Goal: Check status: Check status

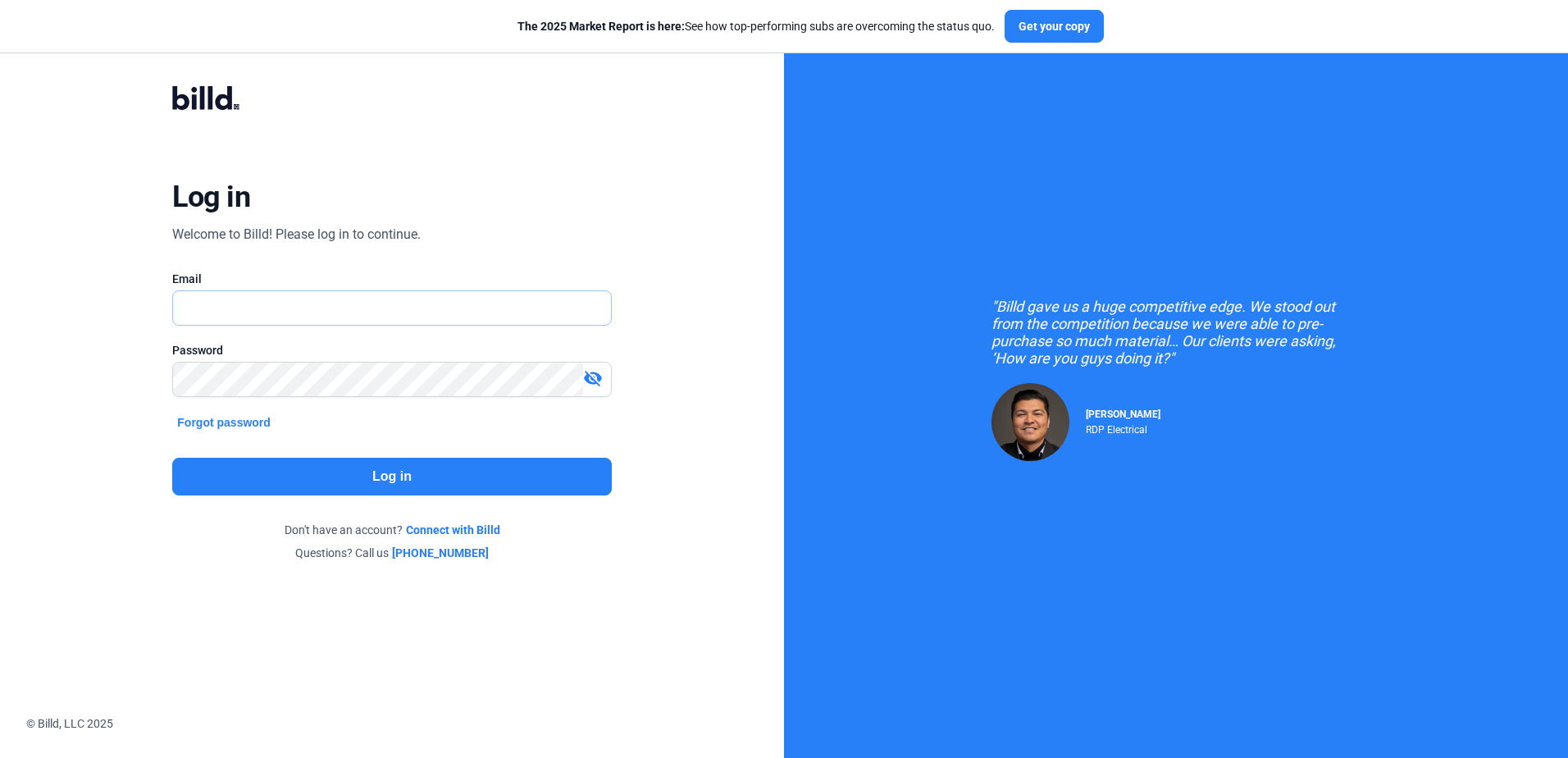
type input "[EMAIL_ADDRESS][DOMAIN_NAME]"
click at [353, 523] on div "Don't have an account? Connect with Billd" at bounding box center [391, 531] width 439 height 17
click at [375, 479] on button "Log in" at bounding box center [391, 476] width 439 height 38
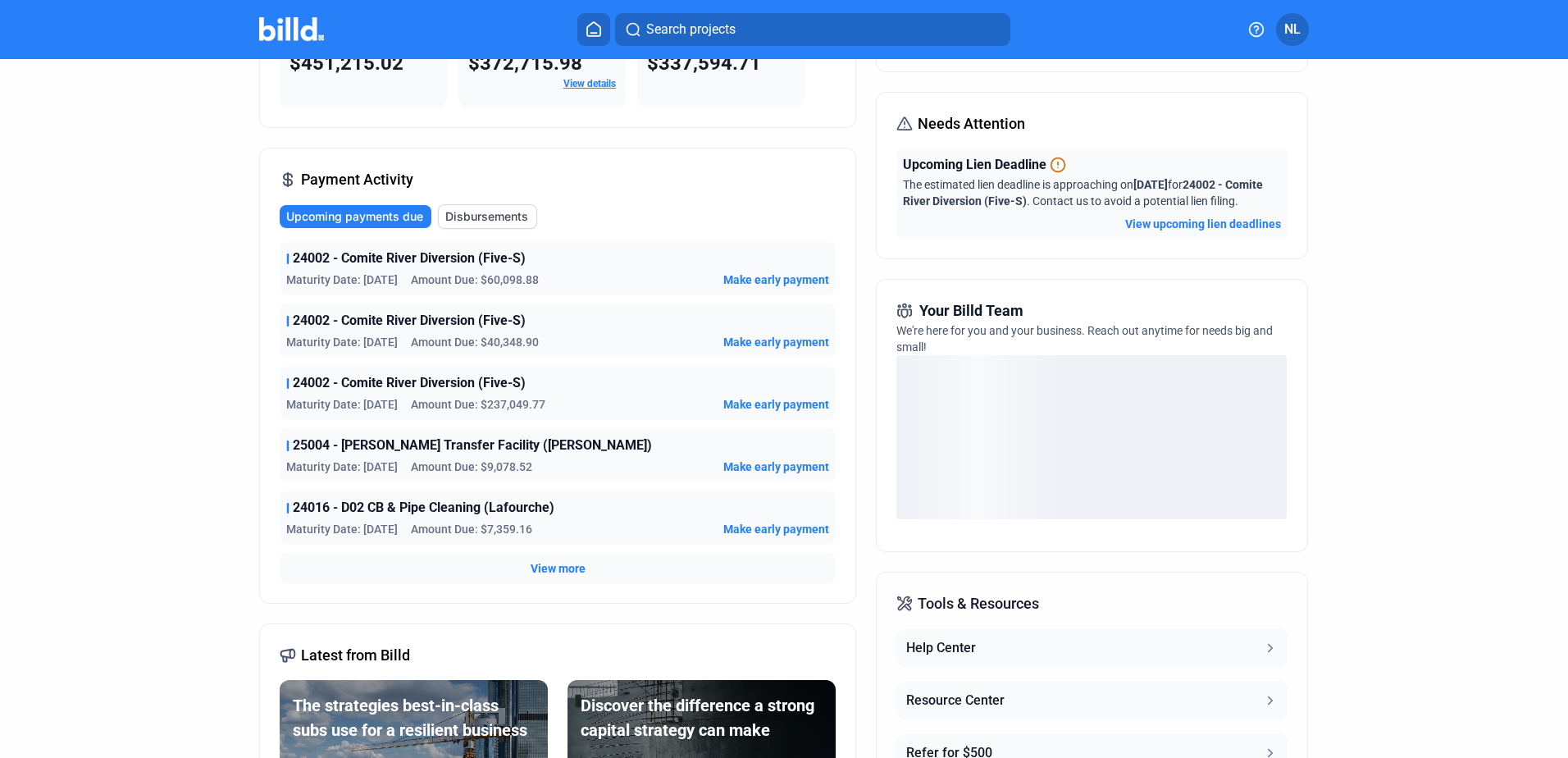
scroll to position [118, 0]
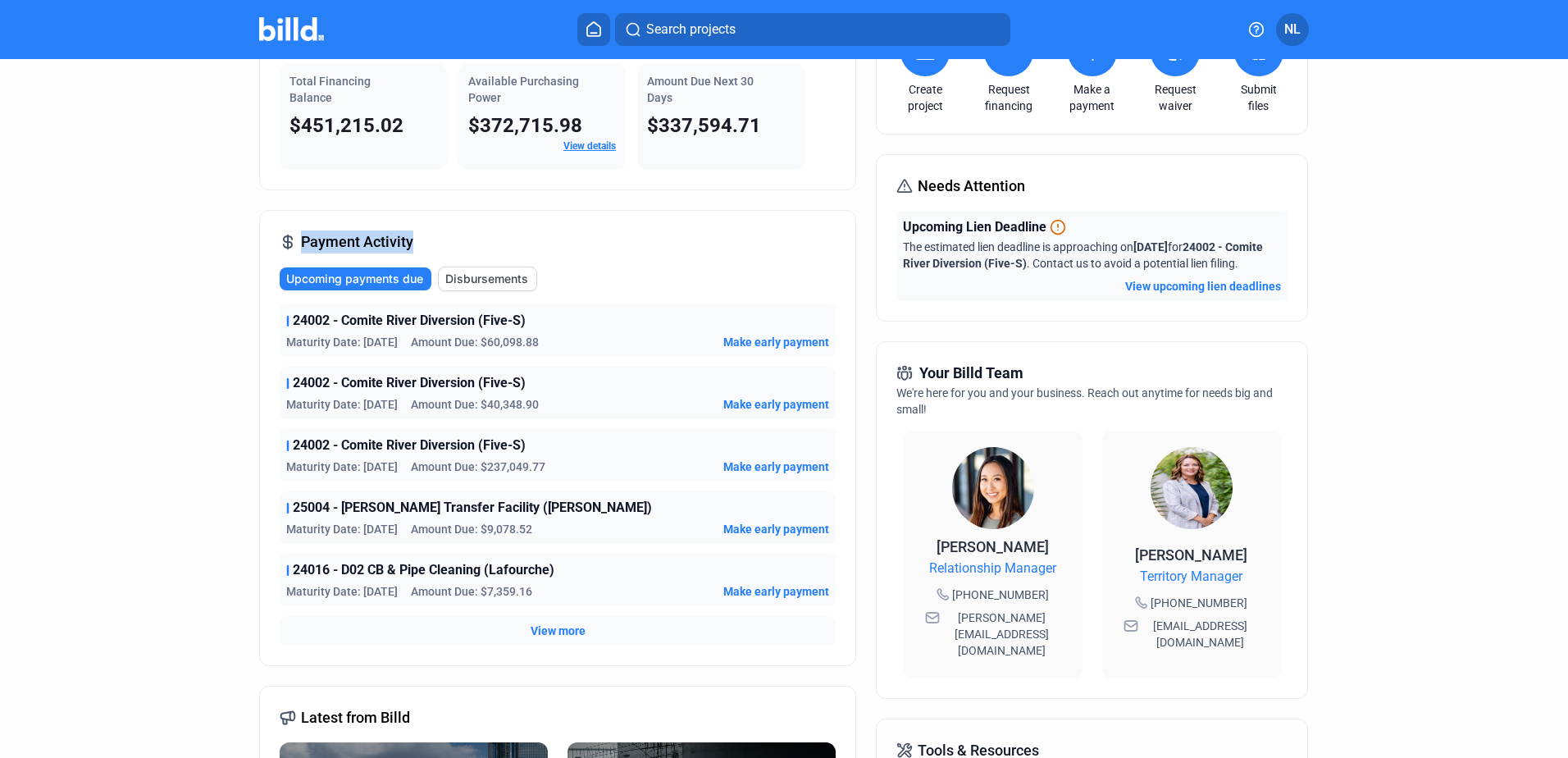
drag, startPoint x: 415, startPoint y: 245, endPoint x: 279, endPoint y: 241, distance: 136.1
click at [279, 241] on div "Payment Activity Upcoming payments due Disbursements 24002 - Comite River Diver…" at bounding box center [558, 437] width 597 height 456
click at [279, 241] on icon at bounding box center [288, 243] width 17 height 17
drag, startPoint x: 282, startPoint y: 240, endPoint x: 357, endPoint y: 238, distance: 75.0
click at [357, 238] on div "Payment Activity" at bounding box center [346, 242] width 133 height 23
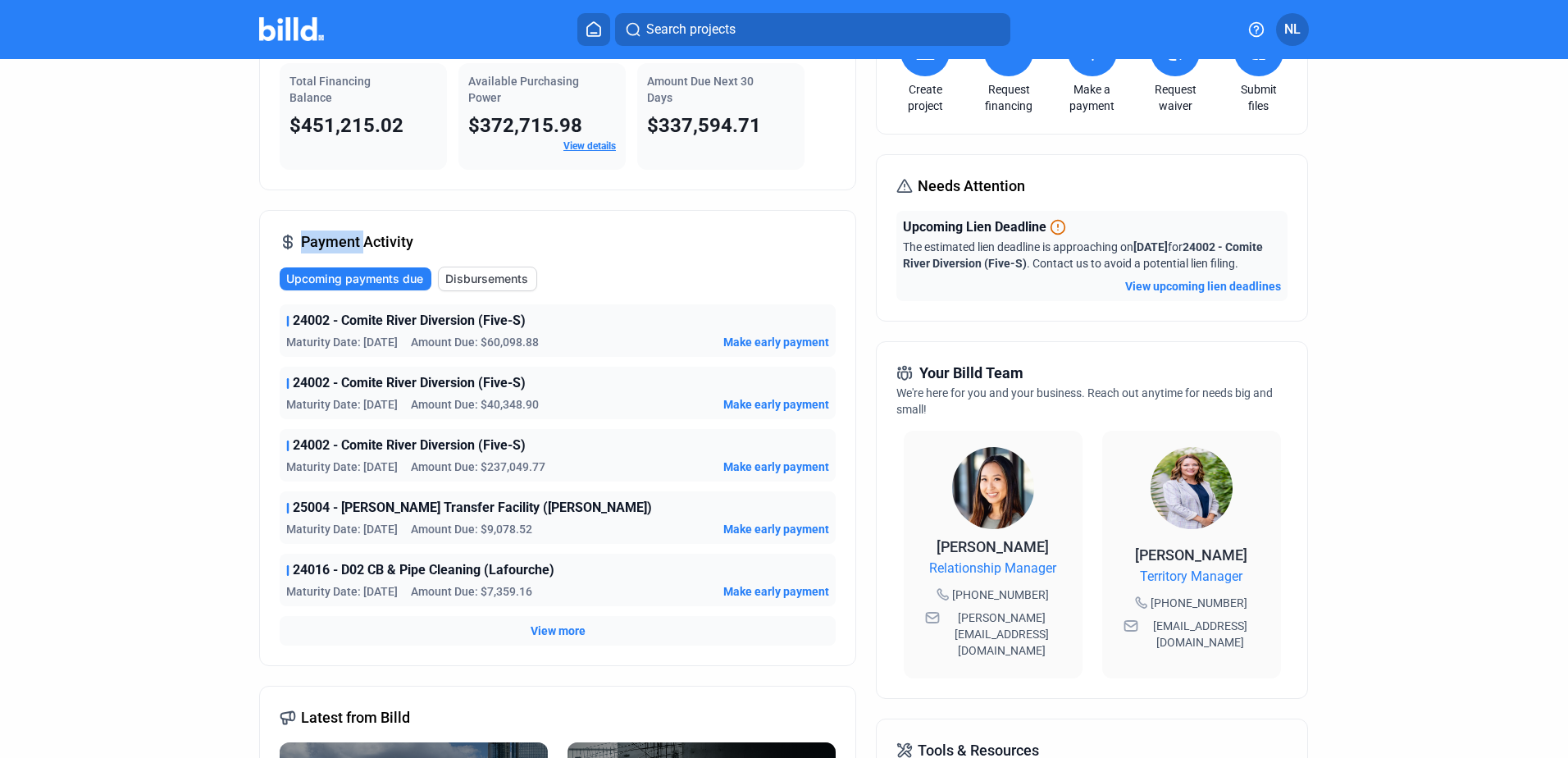
drag, startPoint x: 357, startPoint y: 238, endPoint x: 344, endPoint y: 242, distance: 13.6
click at [344, 242] on span "Payment Activity" at bounding box center [357, 242] width 112 height 23
drag, startPoint x: 294, startPoint y: 239, endPoint x: 499, endPoint y: 233, distance: 205.1
click at [499, 233] on div "Payment Activity Upcoming payments due Disbursements 24002 - Comite River Diver…" at bounding box center [558, 437] width 597 height 456
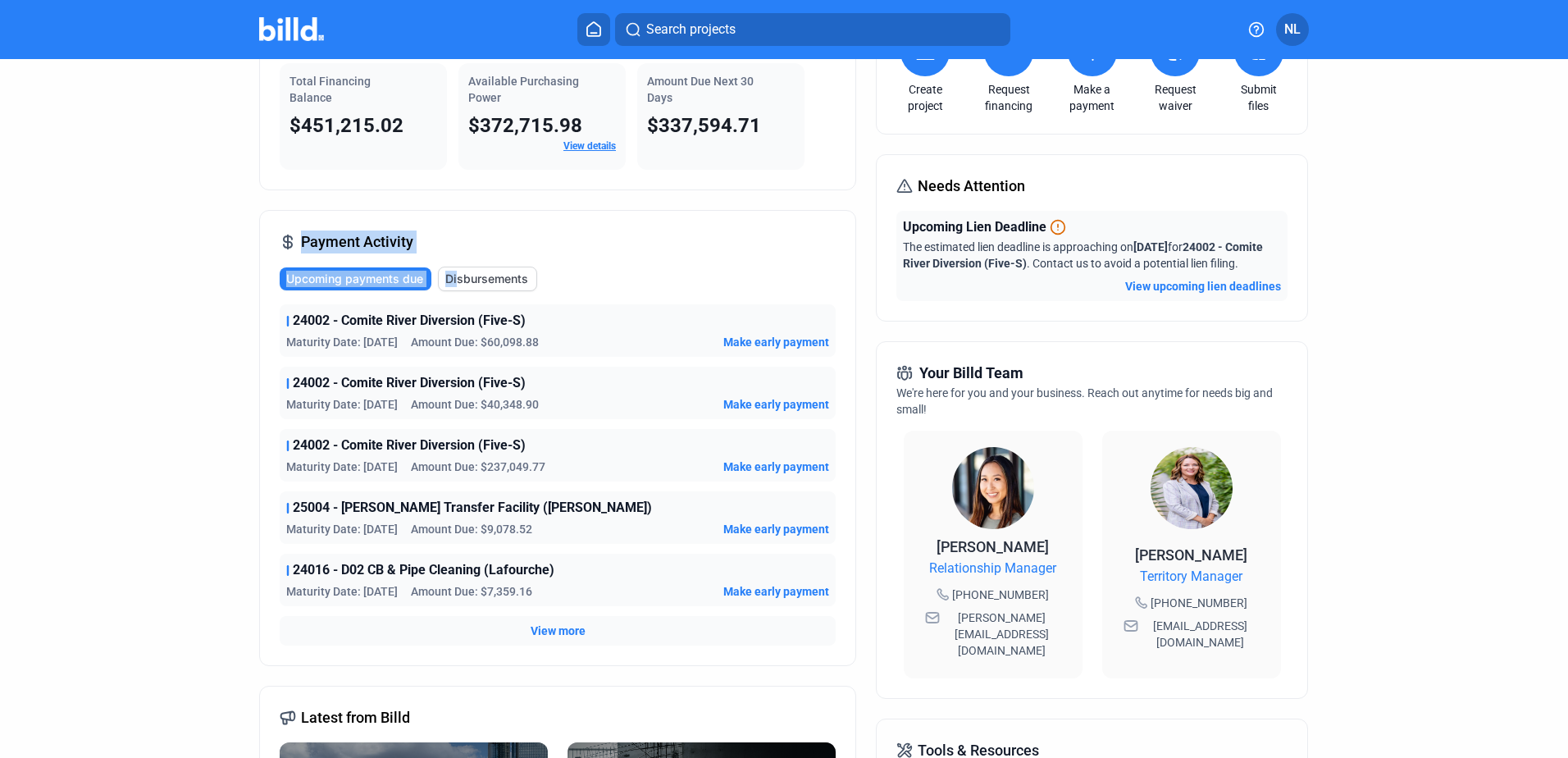
drag, startPoint x: 454, startPoint y: 238, endPoint x: 256, endPoint y: 250, distance: 198.4
click at [259, 250] on div "Payment Activity Upcoming payments due Disbursements 24002 - Comite River Diver…" at bounding box center [558, 437] width 597 height 456
click at [595, 212] on div "Payment Activity Upcoming payments due Disbursements 24002 - Comite River Diver…" at bounding box center [558, 437] width 597 height 456
click at [378, 244] on span "Payment Activity" at bounding box center [357, 242] width 112 height 23
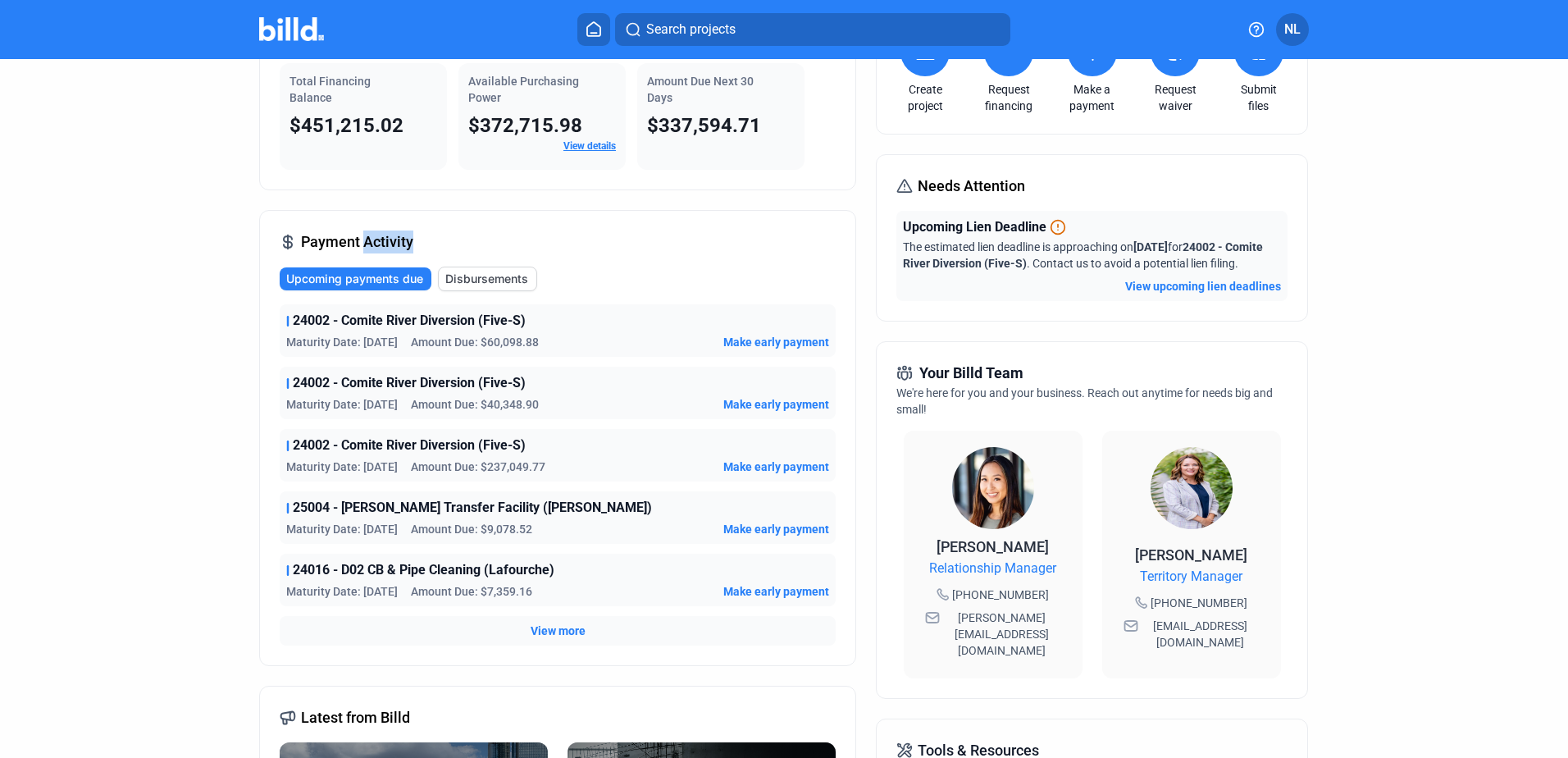
click at [378, 244] on span "Payment Activity" at bounding box center [357, 242] width 112 height 23
drag, startPoint x: 378, startPoint y: 244, endPoint x: 340, endPoint y: 251, distance: 38.6
click at [340, 251] on span "Payment Activity" at bounding box center [357, 242] width 112 height 23
drag, startPoint x: 279, startPoint y: 242, endPoint x: 464, endPoint y: 244, distance: 185.0
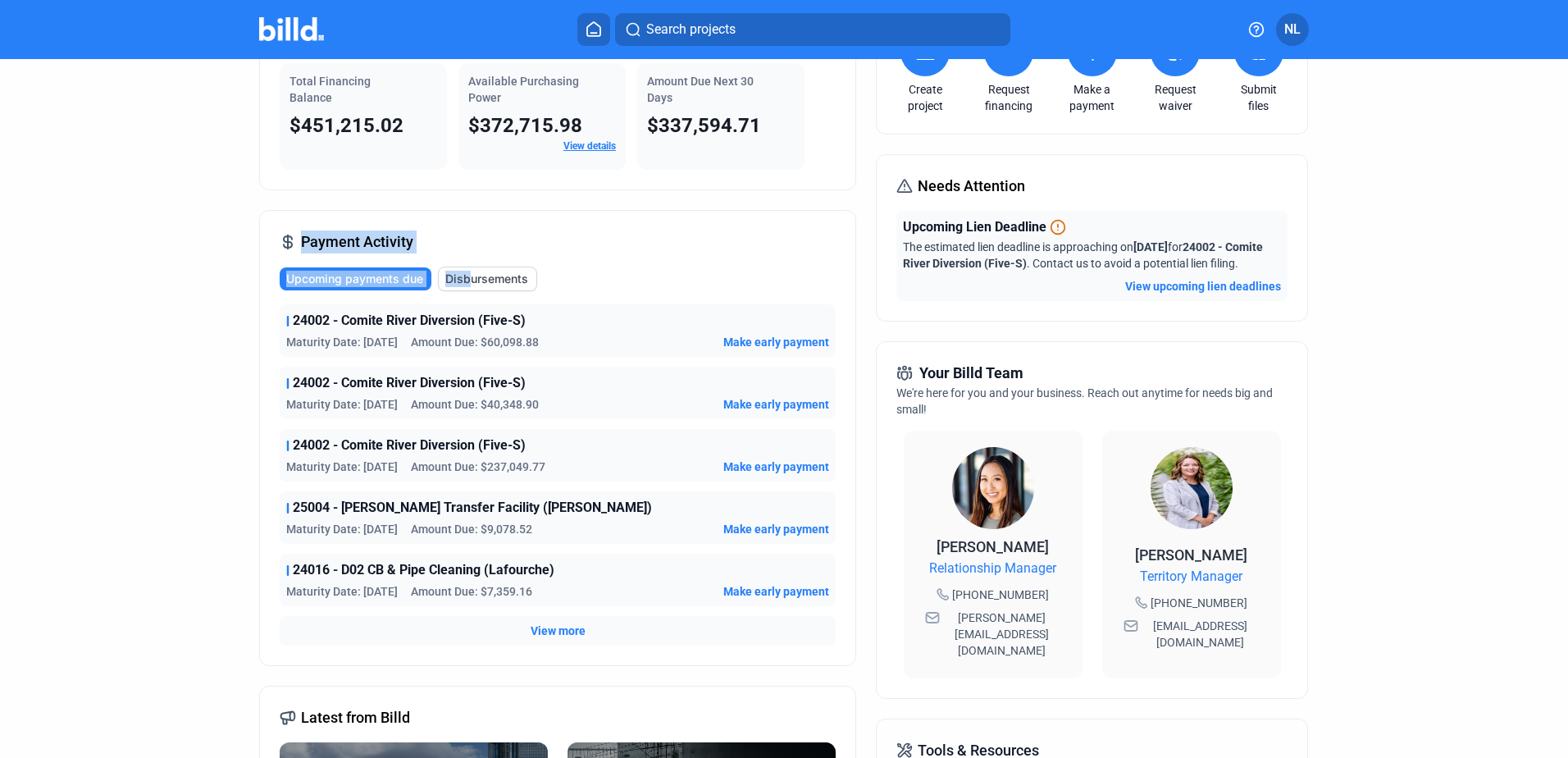
click at [464, 244] on div "Payment Activity Upcoming payments due Disbursements 24002 - Comite River Diver…" at bounding box center [558, 437] width 597 height 456
drag, startPoint x: 422, startPoint y: 244, endPoint x: 254, endPoint y: 248, distance: 168.0
click at [254, 248] on div "Dashboard Projects Financings Account Summary Total Financing Balance $451,215.…" at bounding box center [784, 494] width 1115 height 1106
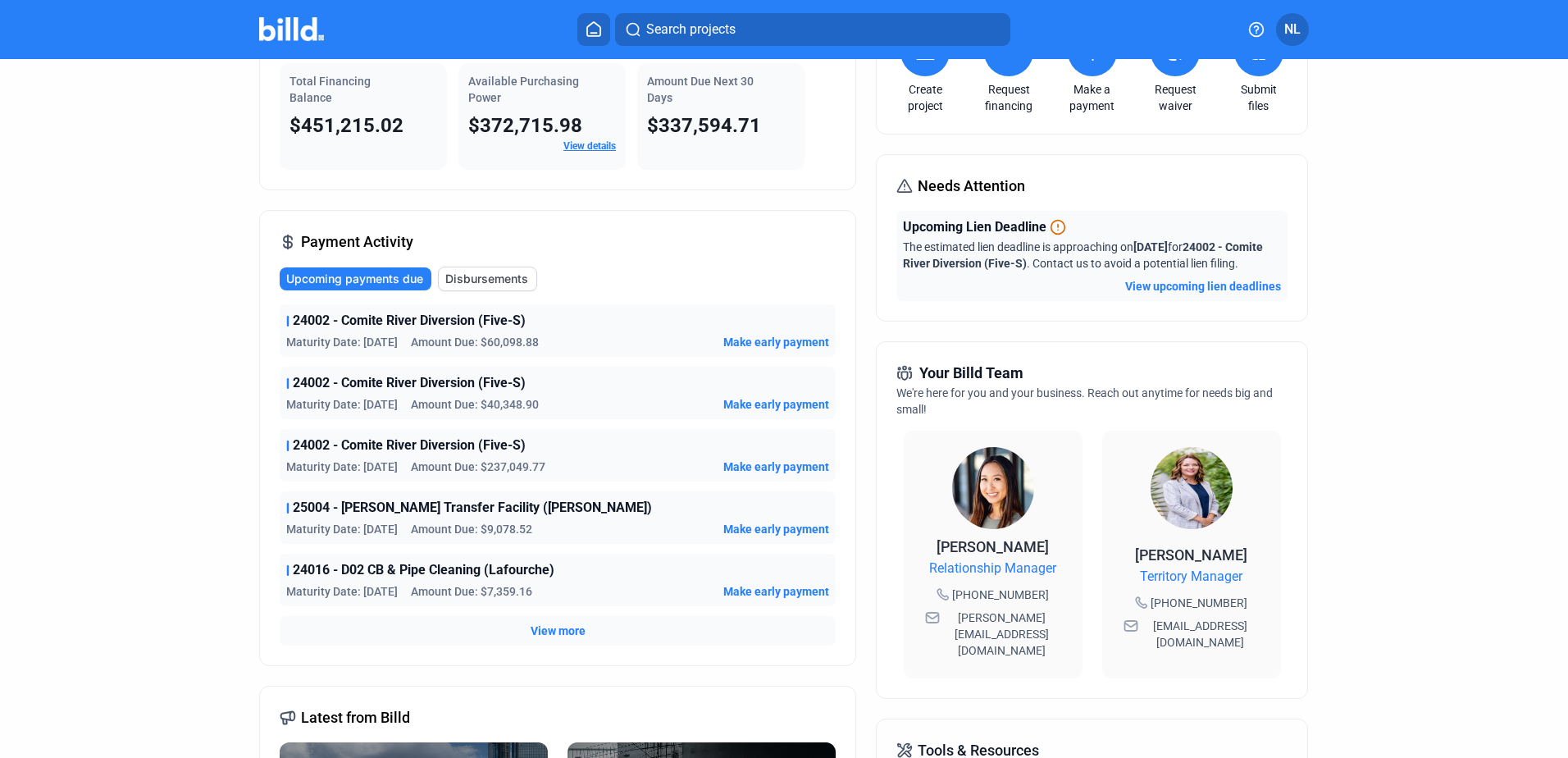
click at [284, 238] on icon at bounding box center [288, 243] width 8 height 14
drag, startPoint x: 273, startPoint y: 239, endPoint x: 435, endPoint y: 243, distance: 162.0
click at [435, 243] on div "Payment Activity Upcoming payments due Disbursements 24002 - Comite River Diver…" at bounding box center [558, 437] width 597 height 456
drag, startPoint x: 429, startPoint y: 243, endPoint x: 278, endPoint y: 248, distance: 151.1
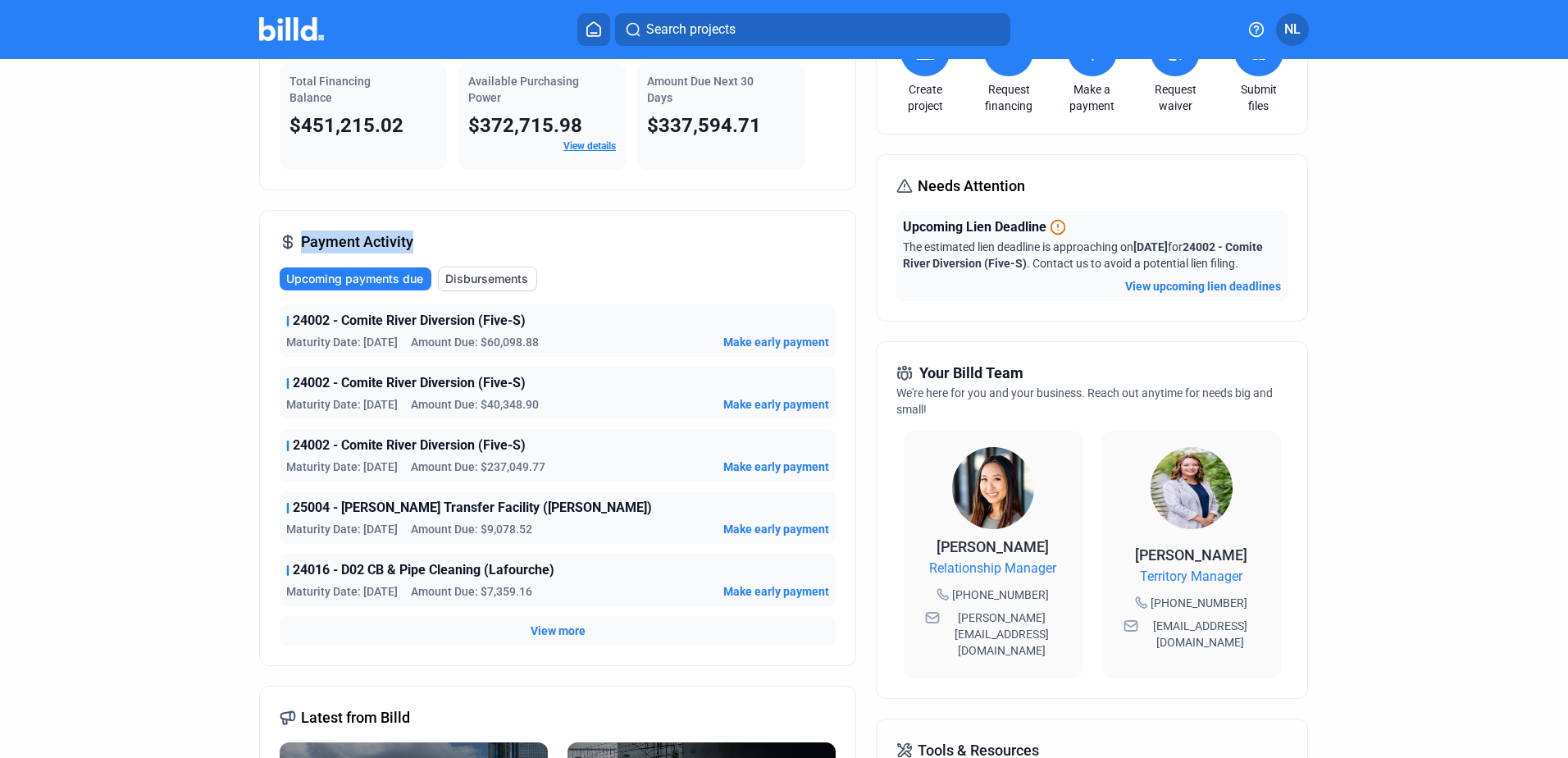
click at [278, 248] on div "Payment Activity Upcoming payments due Disbursements 24002 - Comite River Diver…" at bounding box center [558, 437] width 597 height 456
click at [279, 248] on icon at bounding box center [288, 243] width 17 height 17
click at [279, 248] on icon at bounding box center [288, 243] width 17 height 17
click at [282, 242] on icon at bounding box center [288, 243] width 17 height 17
click at [304, 237] on span "Payment Activity" at bounding box center [357, 242] width 112 height 23
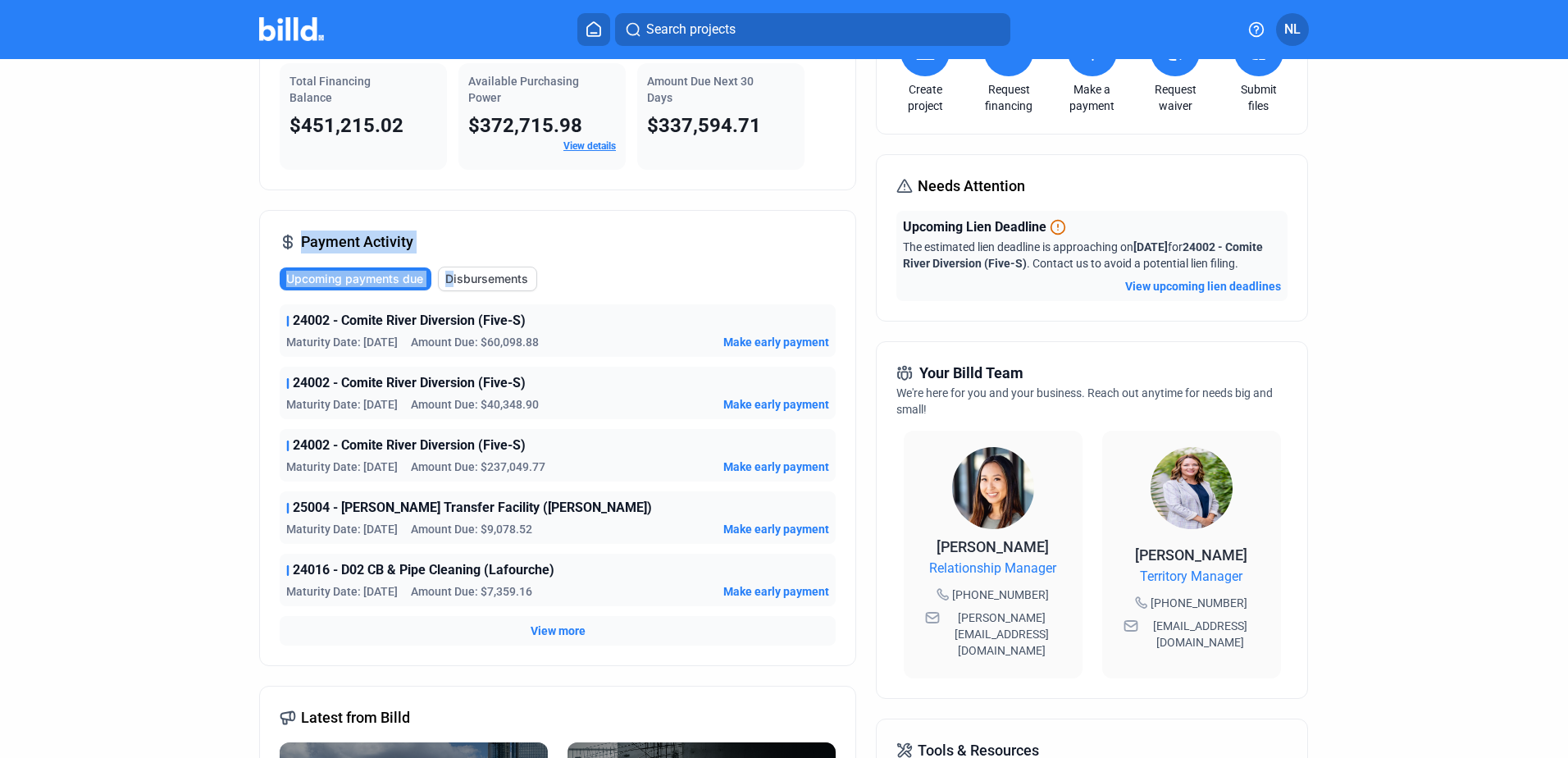
drag, startPoint x: 299, startPoint y: 239, endPoint x: 450, endPoint y: 243, distance: 151.1
click at [450, 243] on div "Payment Activity Upcoming payments due Disbursements 24002 - Comite River Diver…" at bounding box center [558, 437] width 597 height 456
drag, startPoint x: 433, startPoint y: 245, endPoint x: 286, endPoint y: 252, distance: 147.2
click at [286, 252] on div "Payment Activity Upcoming payments due Disbursements 24002 - Comite River Diver…" at bounding box center [558, 437] width 597 height 456
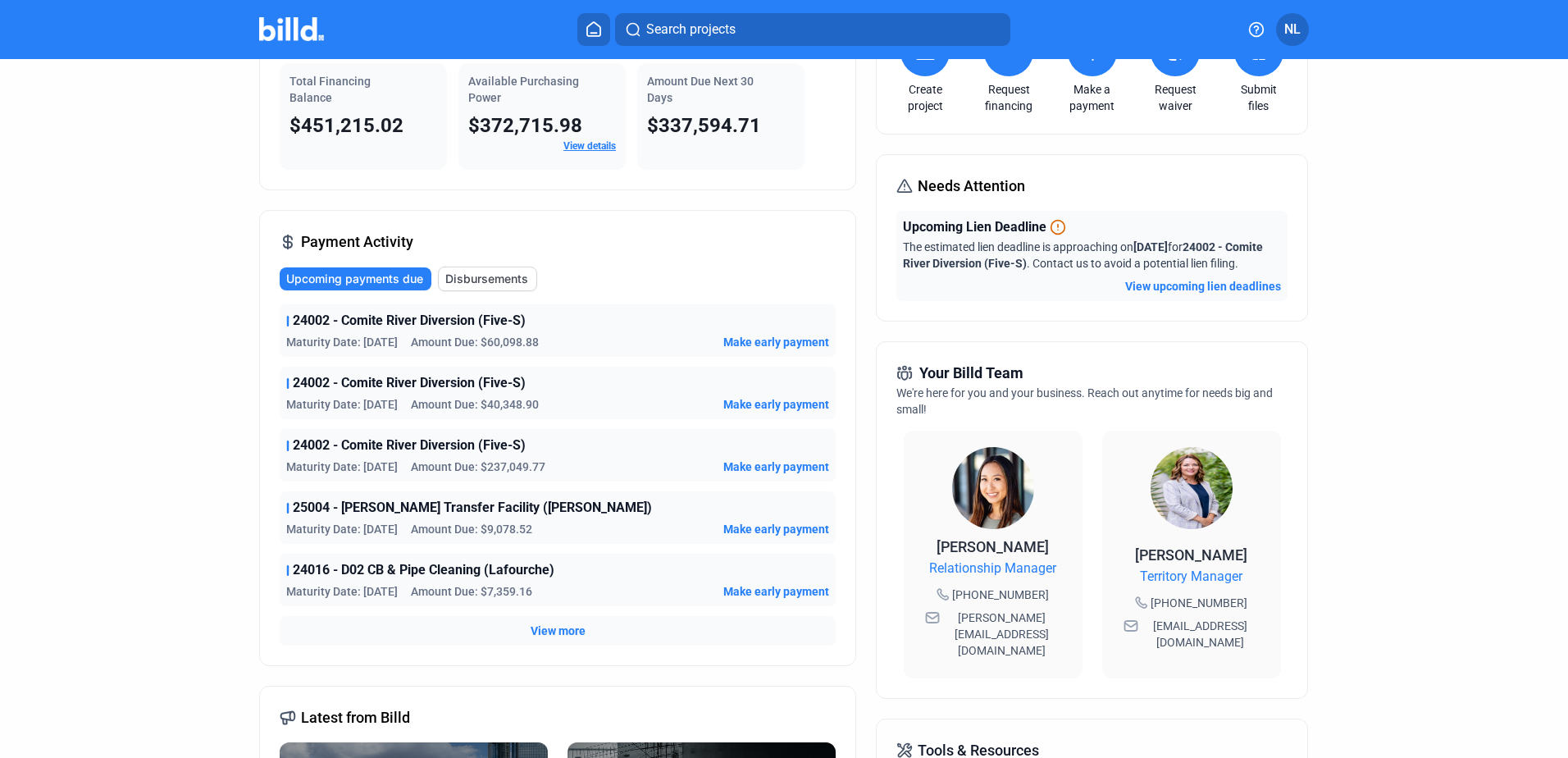
click at [286, 252] on div "Payment Activity" at bounding box center [346, 242] width 133 height 23
click at [291, 245] on icon at bounding box center [288, 243] width 17 height 17
drag, startPoint x: 295, startPoint y: 241, endPoint x: 437, endPoint y: 246, distance: 142.1
click at [437, 246] on div "Payment Activity Upcoming payments due Disbursements 24002 - Comite River Diver…" at bounding box center [558, 437] width 597 height 456
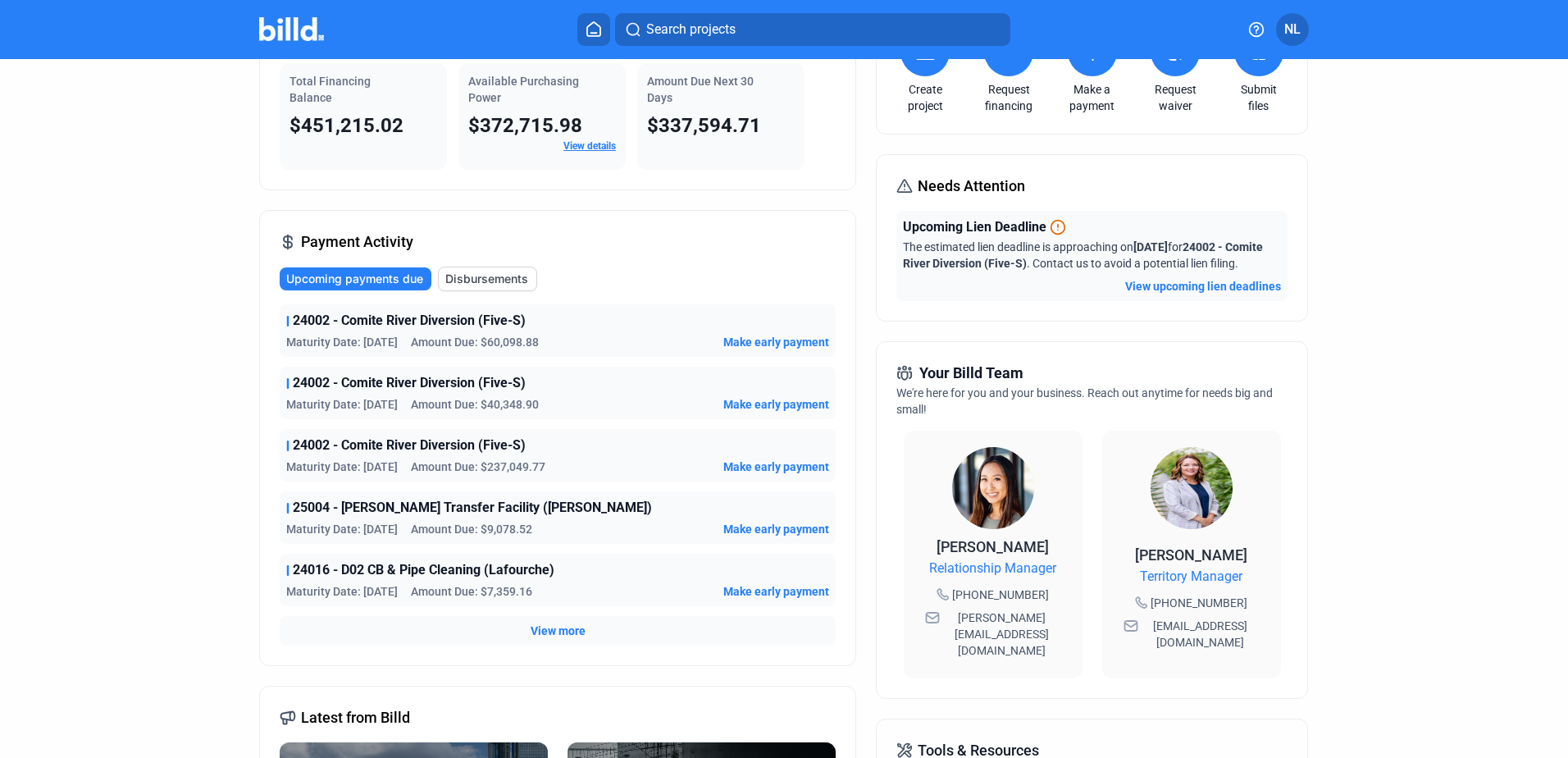
click at [431, 244] on div "Payment Activity Upcoming payments due Disbursements 24002 - Comite River Diver…" at bounding box center [558, 437] width 597 height 456
drag, startPoint x: 431, startPoint y: 244, endPoint x: 410, endPoint y: 242, distance: 21.1
click at [410, 242] on div "Payment Activity Upcoming payments due Disbursements 24002 - Comite River Diver…" at bounding box center [558, 437] width 597 height 456
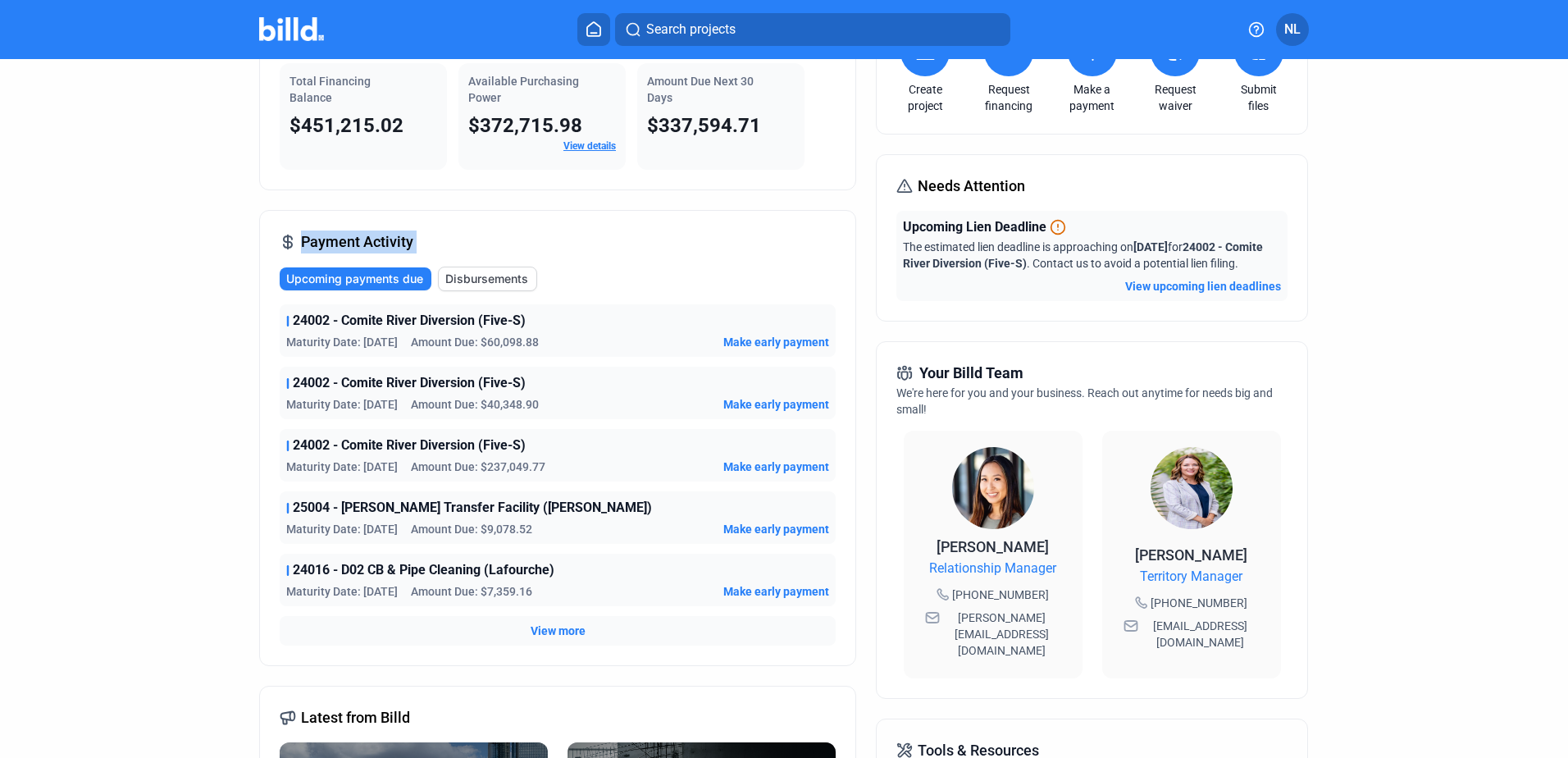
click at [410, 242] on div "Payment Activity Upcoming payments due Disbursements 24002 - Comite River Diver…" at bounding box center [558, 437] width 597 height 456
click at [406, 242] on span "Payment Activity" at bounding box center [357, 242] width 112 height 23
click at [407, 241] on span "Payment Activity" at bounding box center [357, 242] width 112 height 23
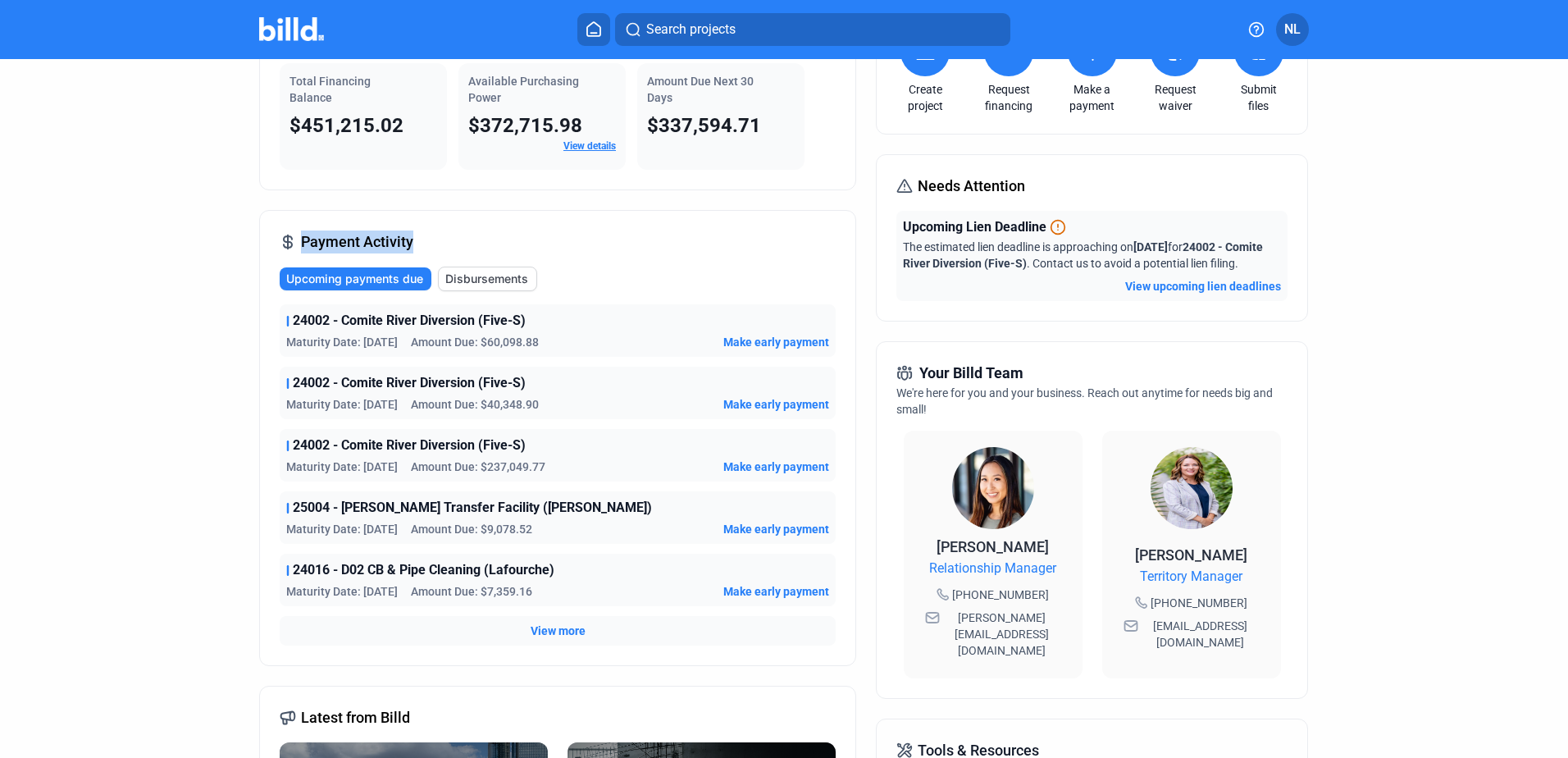
drag, startPoint x: 298, startPoint y: 242, endPoint x: 433, endPoint y: 239, distance: 135.0
click at [433, 239] on div "Payment Activity Upcoming payments due Disbursements 24002 - Comite River Diver…" at bounding box center [558, 437] width 597 height 456
drag, startPoint x: 433, startPoint y: 239, endPoint x: 289, endPoint y: 248, distance: 144.3
click at [289, 248] on div "Payment Activity Upcoming payments due Disbursements 24002 - Comite River Diver…" at bounding box center [558, 437] width 597 height 456
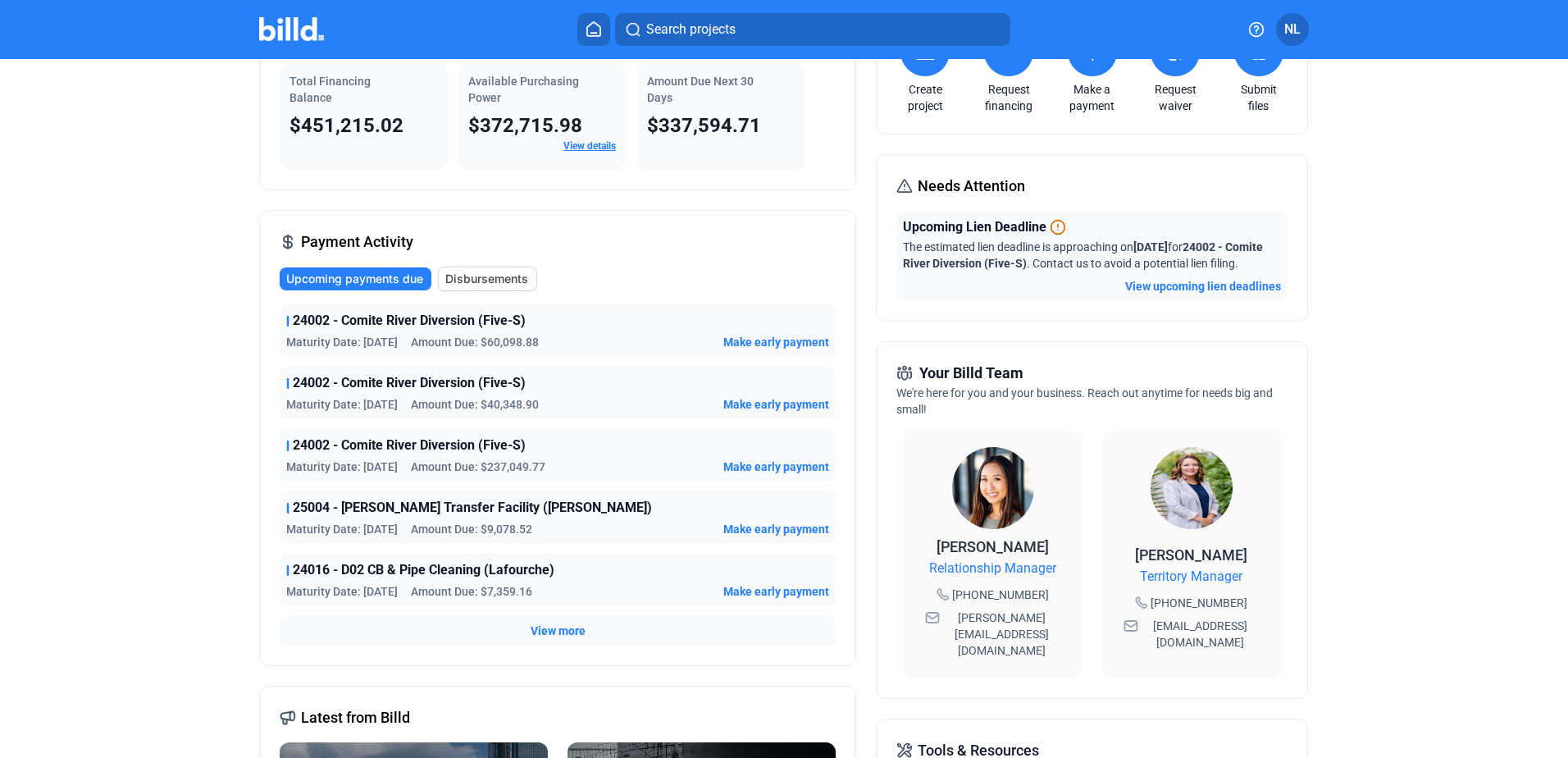
click at [289, 248] on icon at bounding box center [288, 243] width 17 height 17
click at [301, 238] on span "Payment Activity" at bounding box center [357, 242] width 112 height 23
drag, startPoint x: 299, startPoint y: 238, endPoint x: 328, endPoint y: 233, distance: 29.4
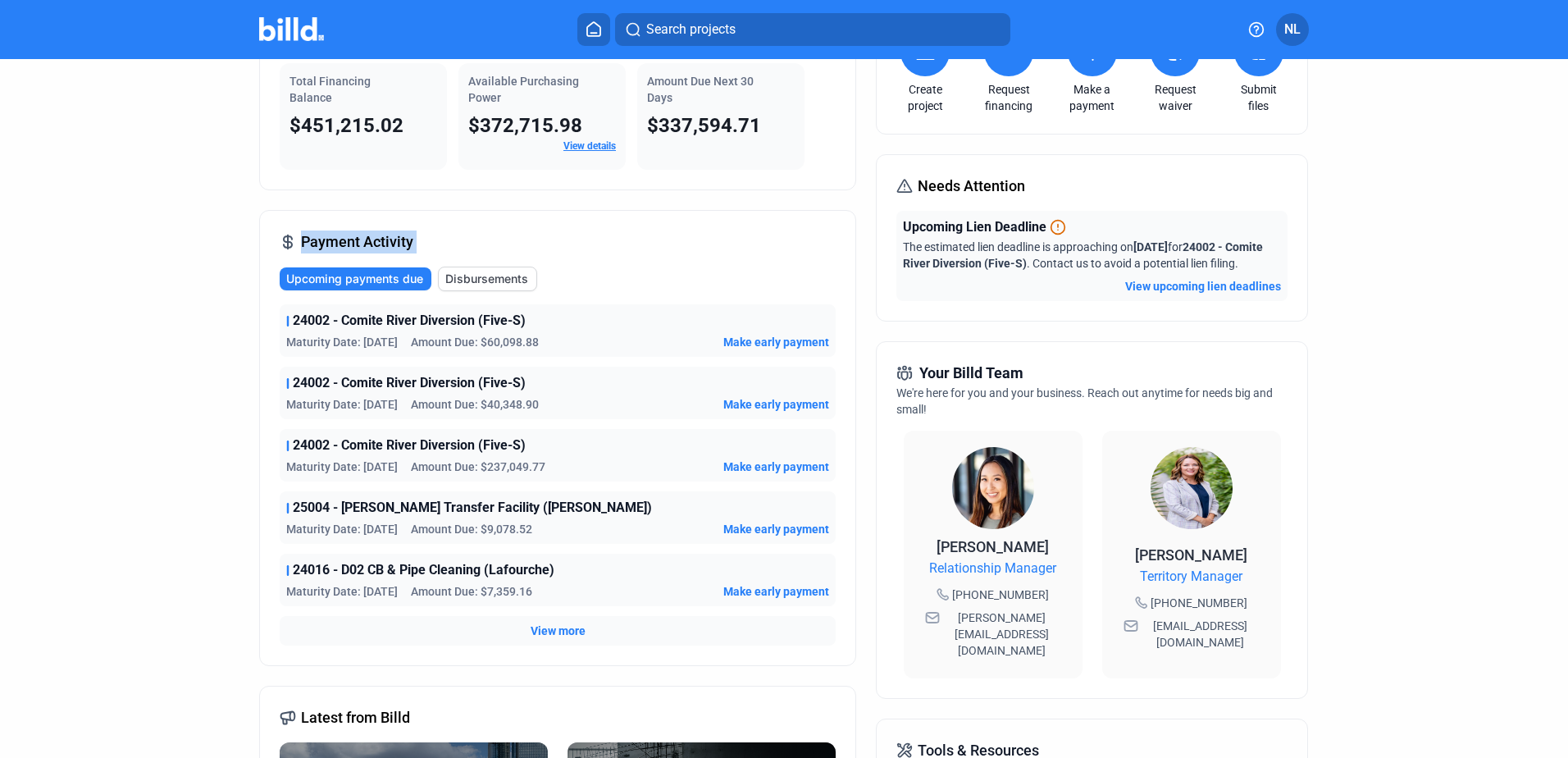
click at [328, 233] on span "Payment Activity" at bounding box center [357, 242] width 112 height 23
drag, startPoint x: 328, startPoint y: 233, endPoint x: 321, endPoint y: 242, distance: 11.4
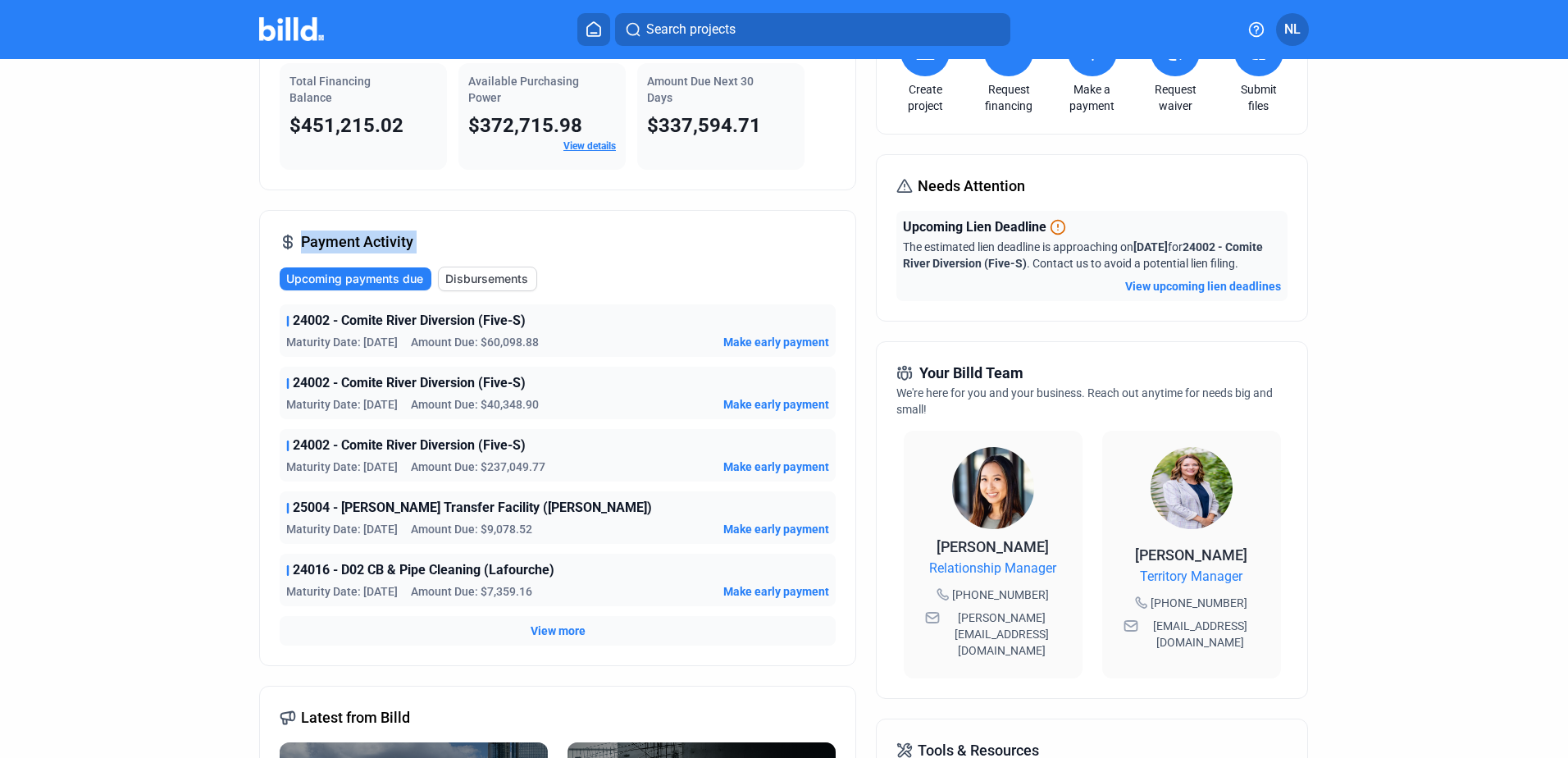
click at [321, 242] on span "Payment Activity" at bounding box center [357, 242] width 112 height 23
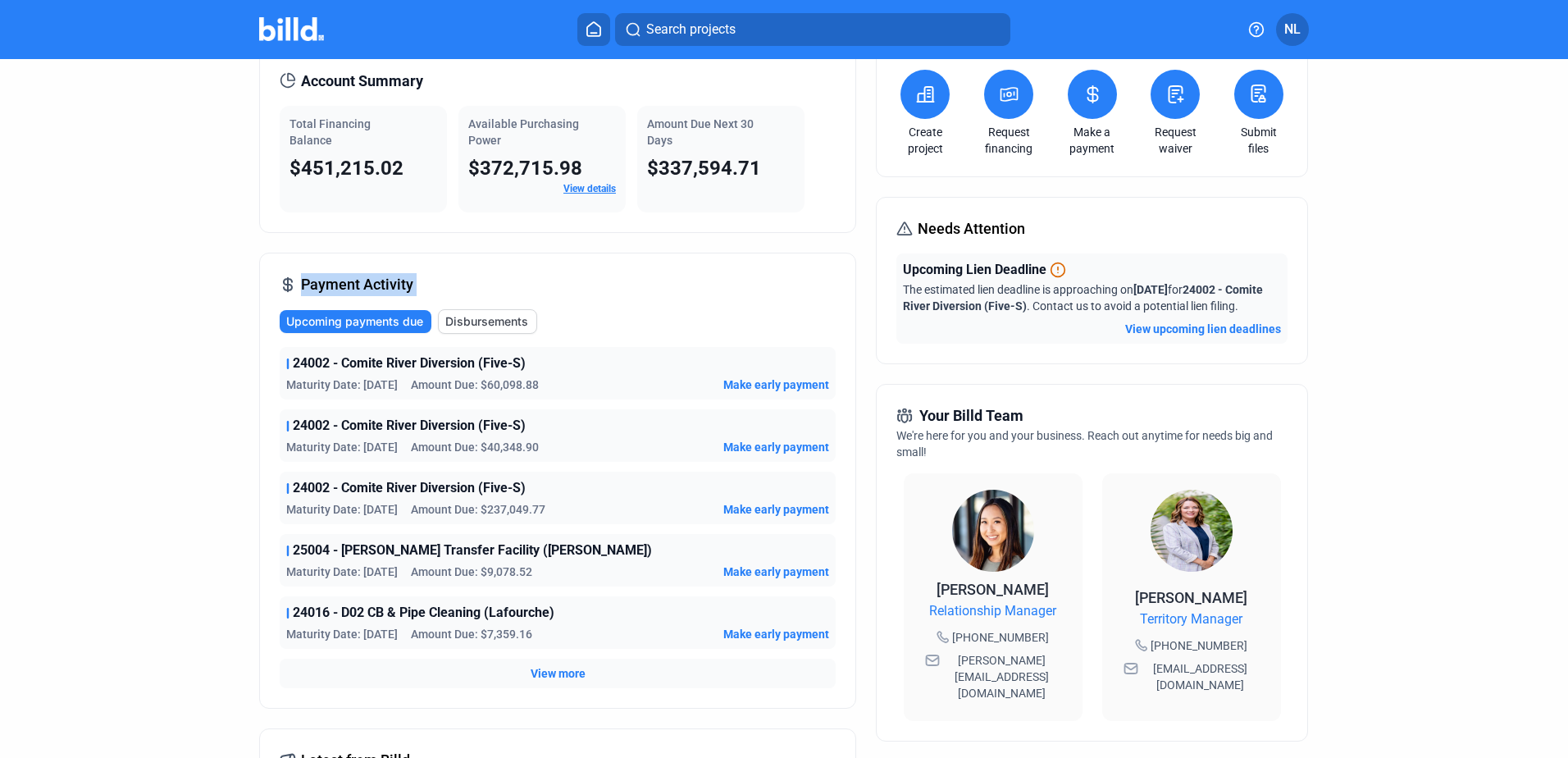
scroll to position [0, 0]
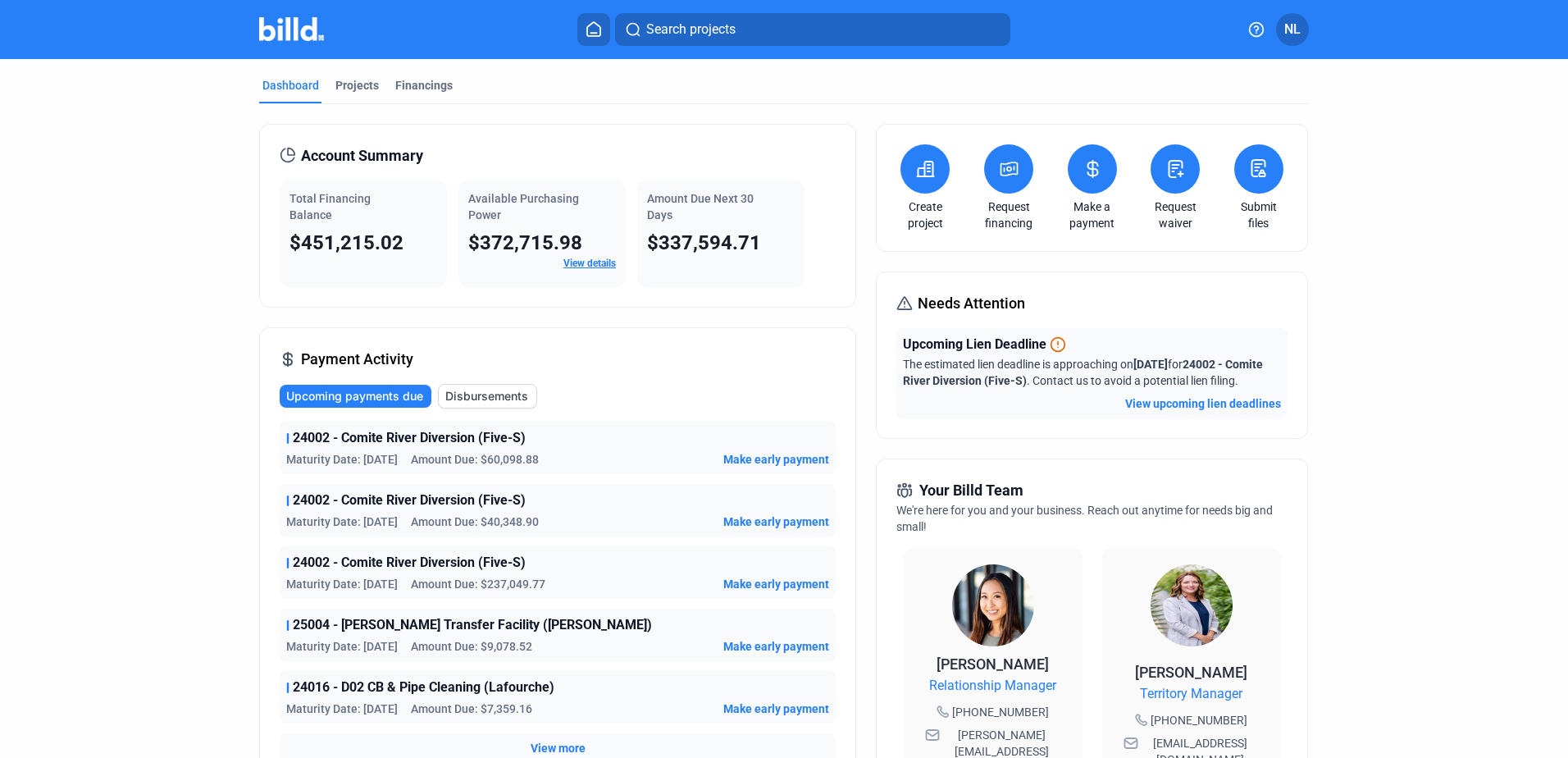
click at [867, 269] on div "Account Summary Total Financing Balance $451,215.02 Available Purchasing Power …" at bounding box center [784, 634] width 1050 height 1060
click at [860, 395] on div "Account Summary Total Financing Balance $451,215.02 Available Purchasing Power …" at bounding box center [784, 634] width 1050 height 1060
click at [628, 375] on div "Payment Activity Upcoming payments due Disbursements 24002 - Comite River Diver…" at bounding box center [558, 555] width 597 height 456
click at [228, 373] on div "Dashboard Projects Financings Account Summary Total Financing Balance $451,215.…" at bounding box center [784, 611] width 1115 height 1106
drag, startPoint x: 287, startPoint y: 361, endPoint x: 436, endPoint y: 358, distance: 149.0
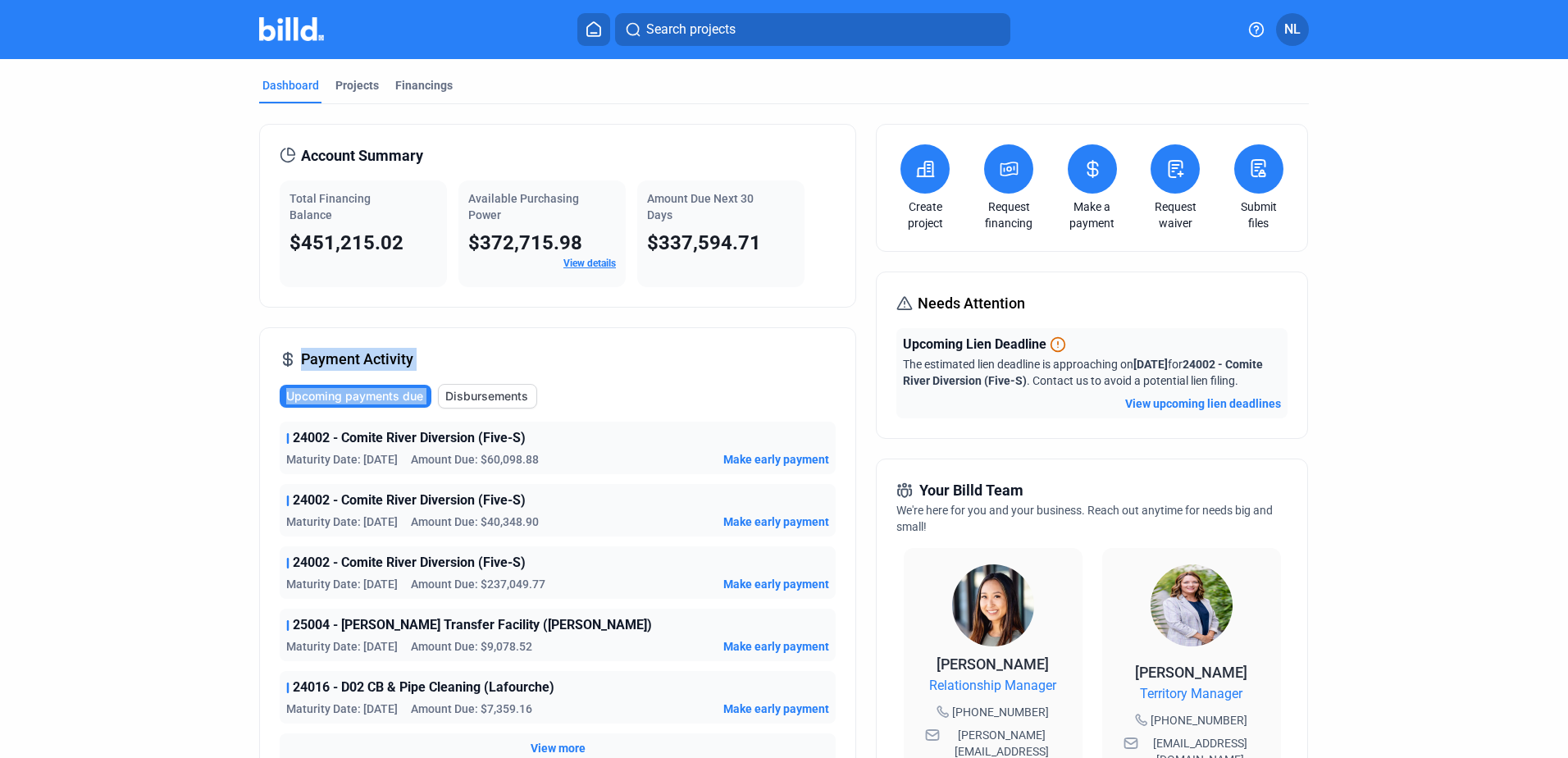
click at [436, 358] on div "Payment Activity Upcoming payments due Disbursements 24002 - Comite River Diver…" at bounding box center [558, 555] width 597 height 456
click at [349, 309] on div "Account Summary Total Financing Balance $451,215.02 Available Purchasing Power …" at bounding box center [558, 635] width 597 height 1021
